Goal: Task Accomplishment & Management: Manage account settings

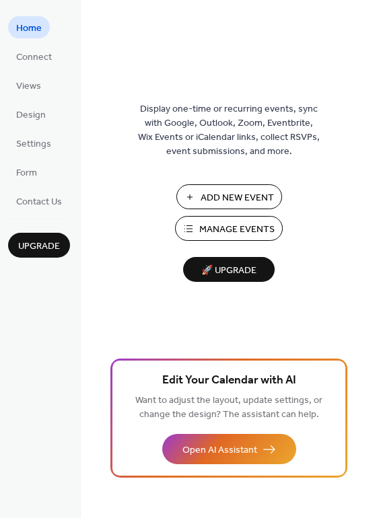
click at [238, 230] on span "Manage Events" at bounding box center [236, 230] width 75 height 14
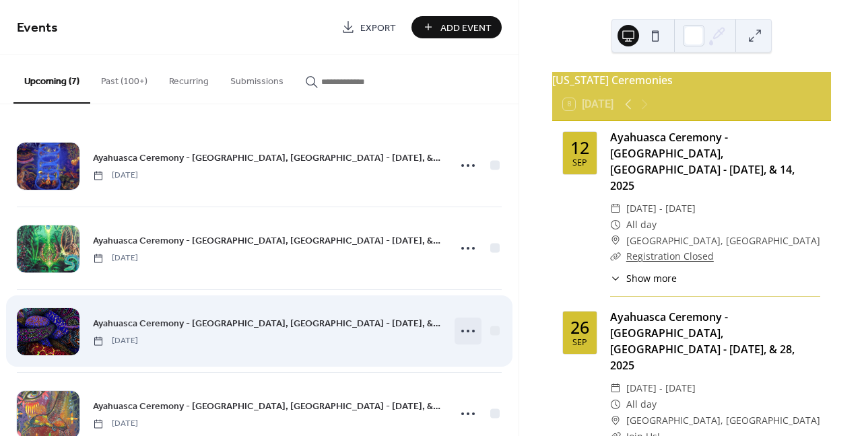
click at [459, 333] on icon at bounding box center [468, 332] width 22 height 22
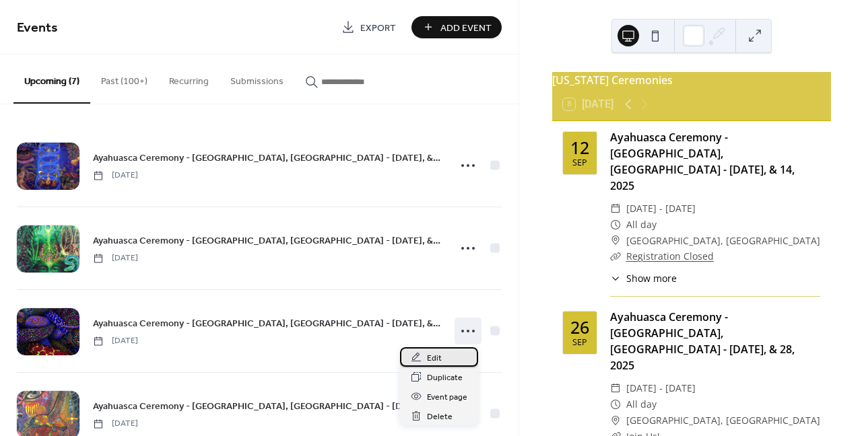
click at [451, 354] on div "Edit" at bounding box center [439, 357] width 78 height 20
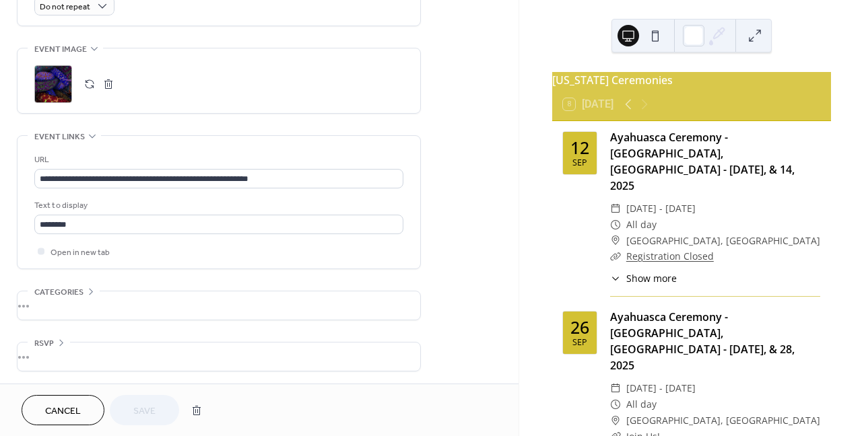
scroll to position [619, 0]
click at [72, 413] on span "Cancel" at bounding box center [63, 412] width 36 height 14
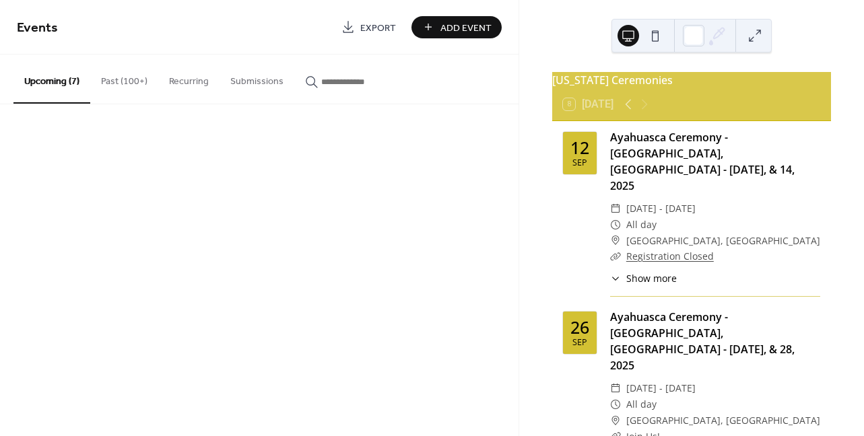
click at [57, 411] on div "Events Export Add Event Upcoming (7) Past (100+) Recurring Submissions Cancel" at bounding box center [259, 218] width 518 height 436
